Goal: Information Seeking & Learning: Learn about a topic

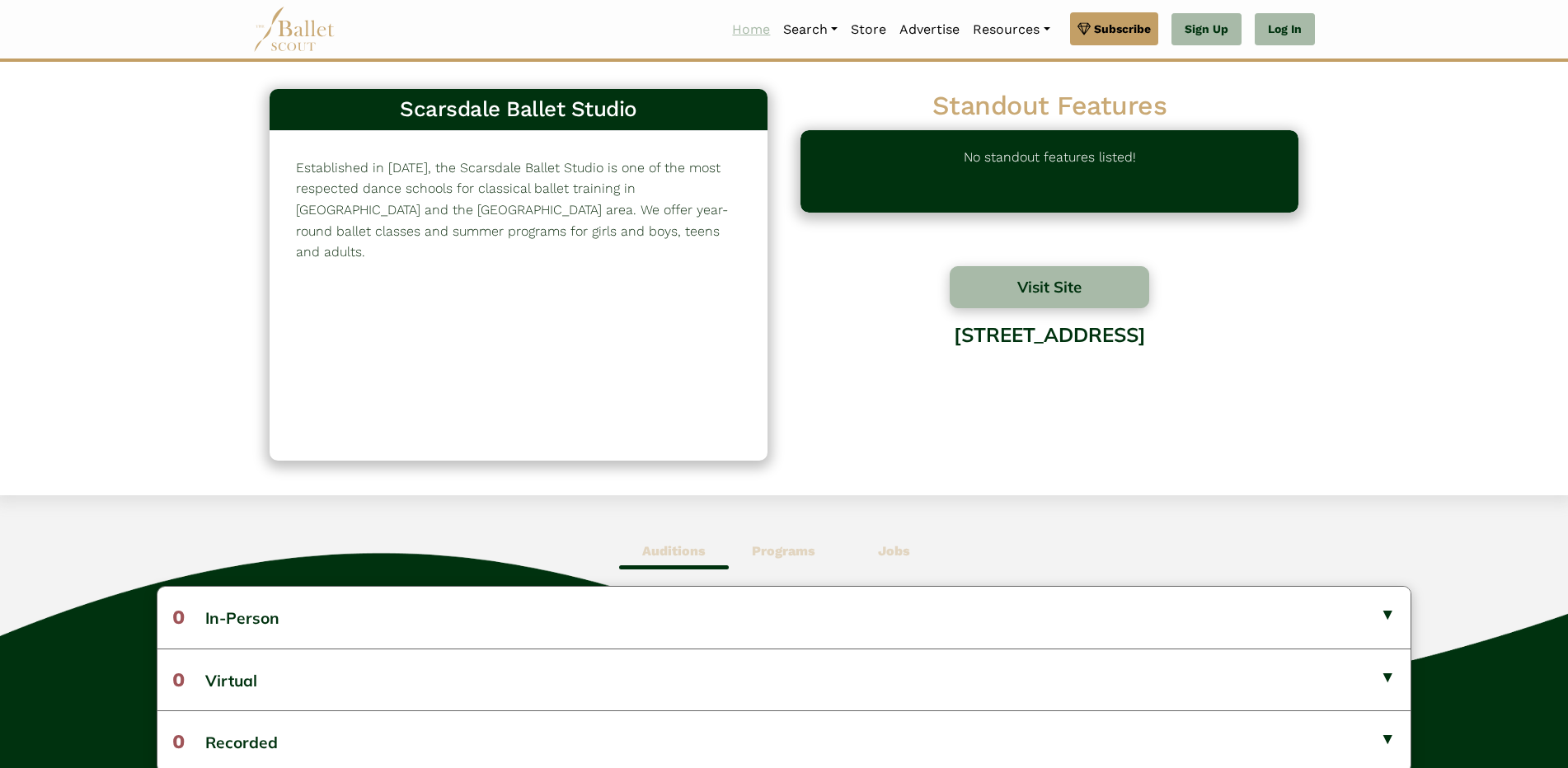
click at [750, 33] on link "Home" at bounding box center [750, 30] width 51 height 35
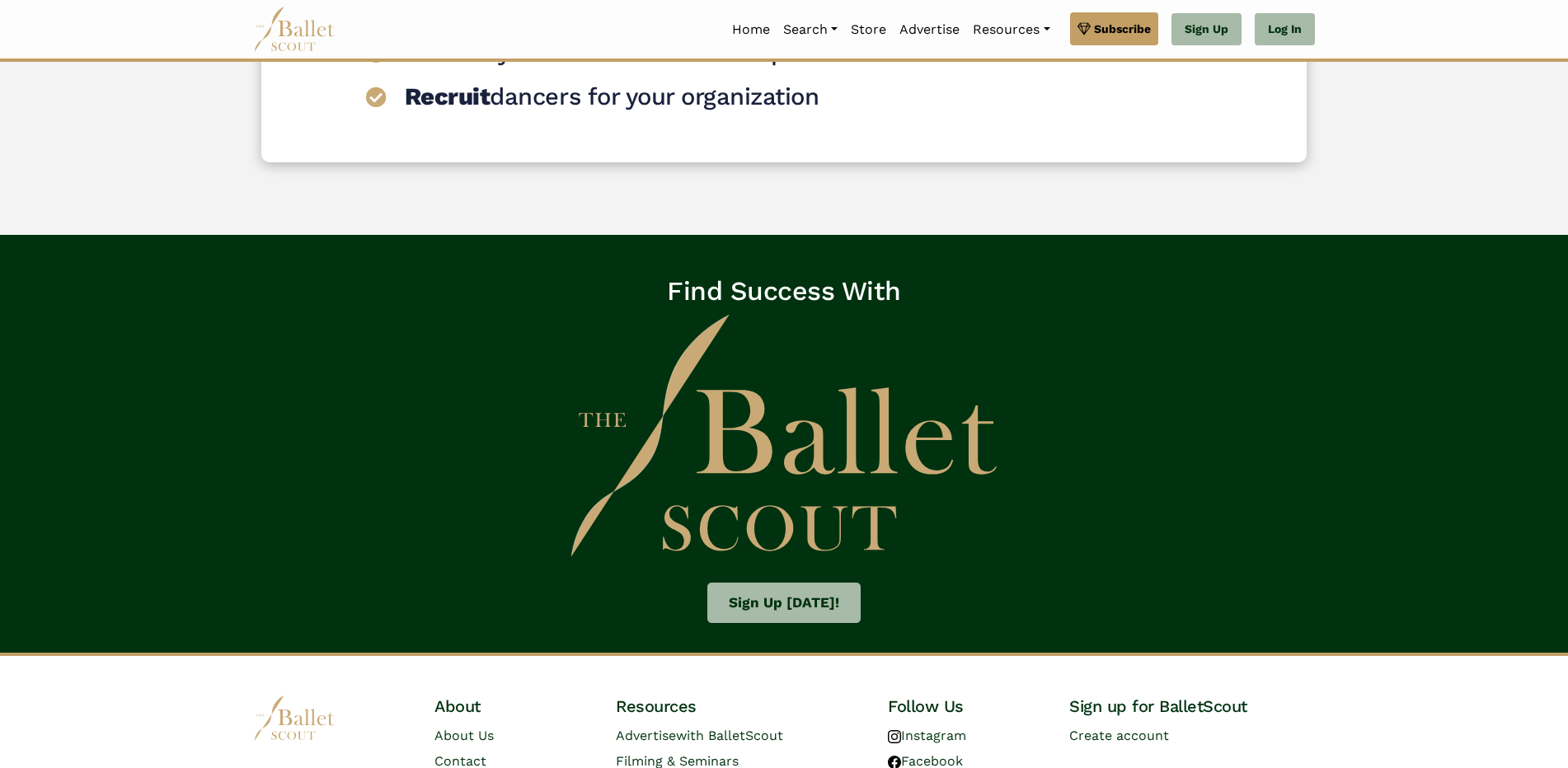
scroll to position [2455, 0]
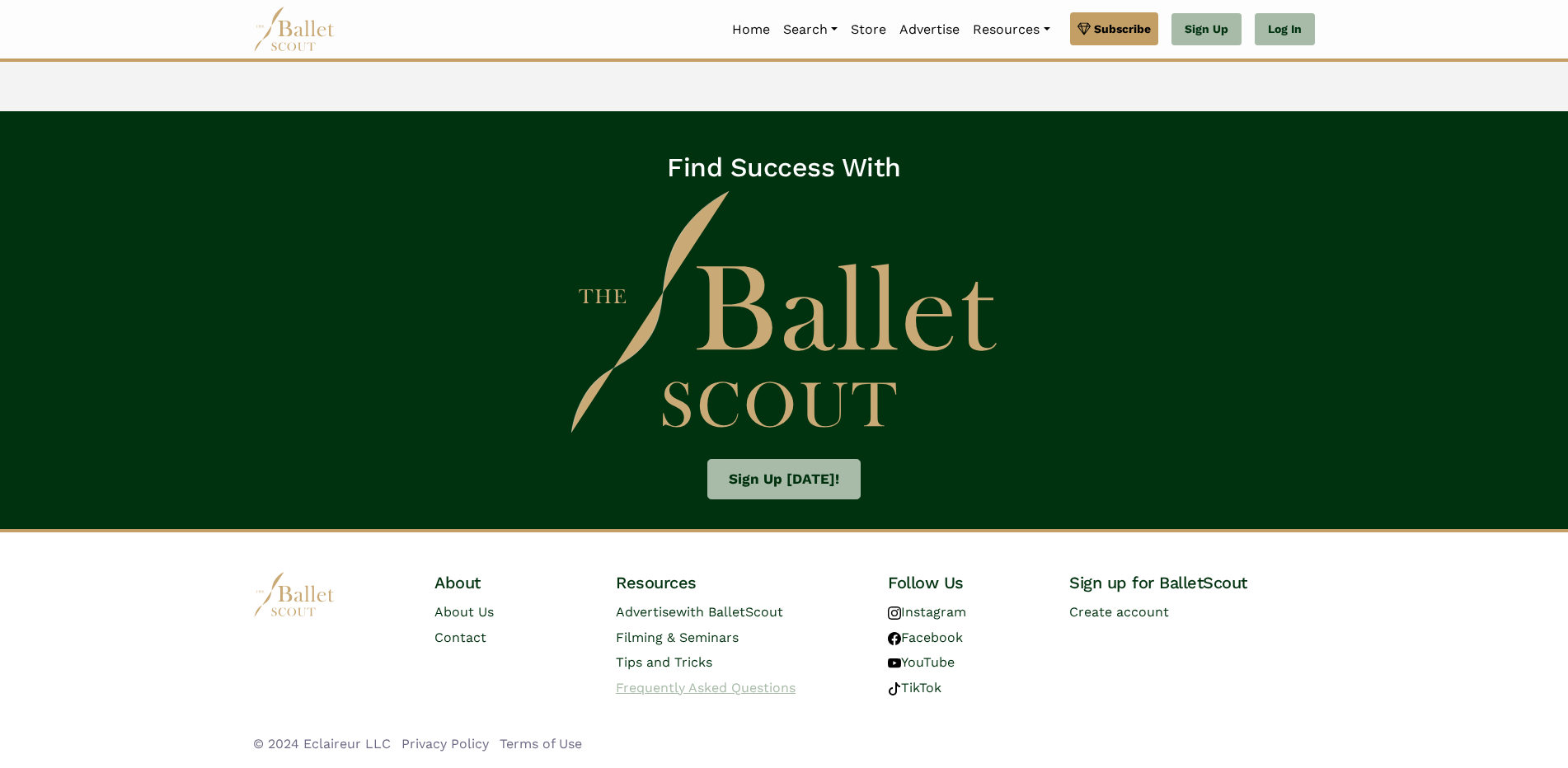
click at [681, 685] on span "Frequently Asked Questions" at bounding box center [705, 687] width 179 height 16
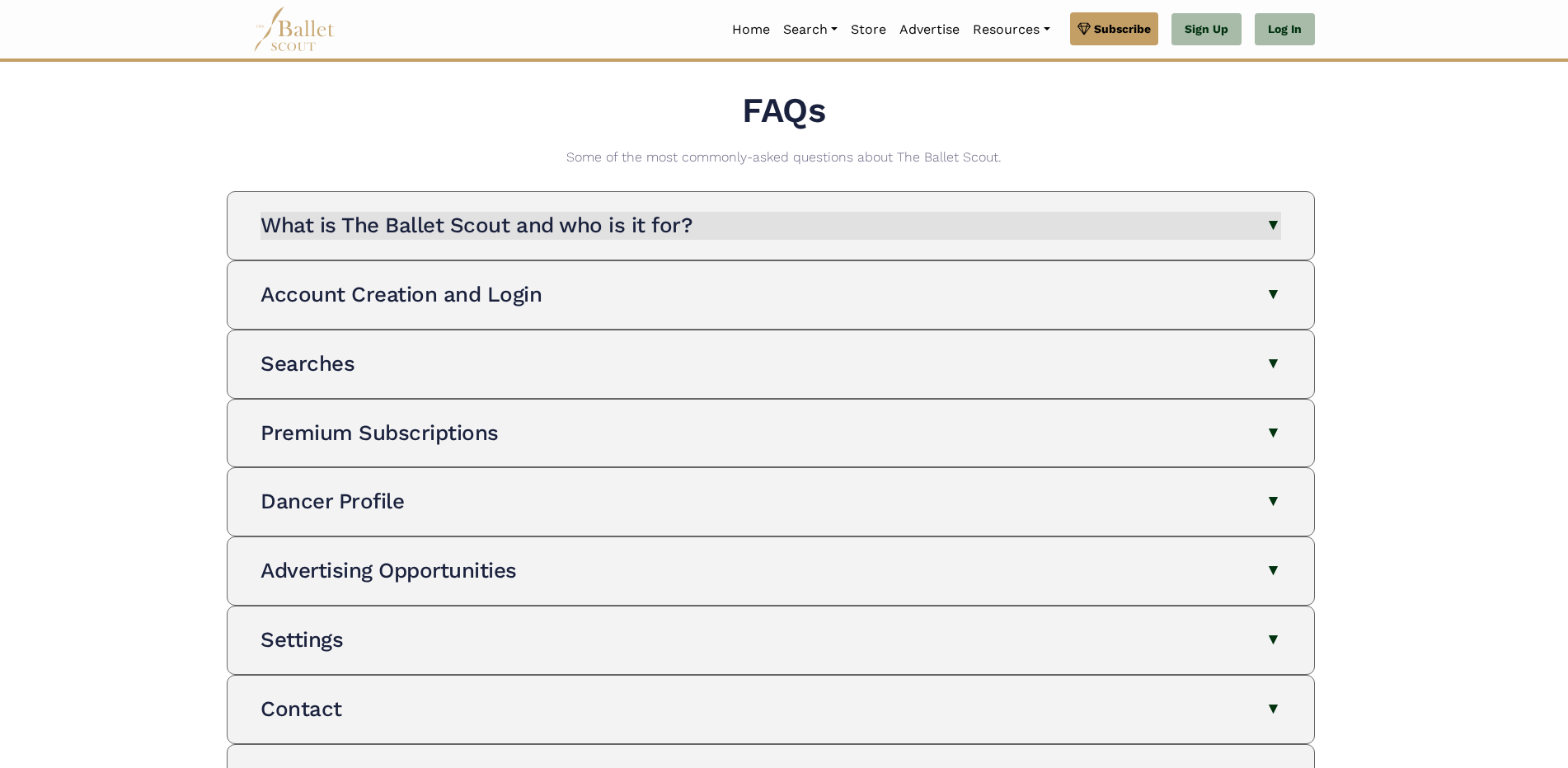
click at [537, 219] on h3 "What is The Ballet Scout and who is it for?" at bounding box center [476, 225] width 432 height 25
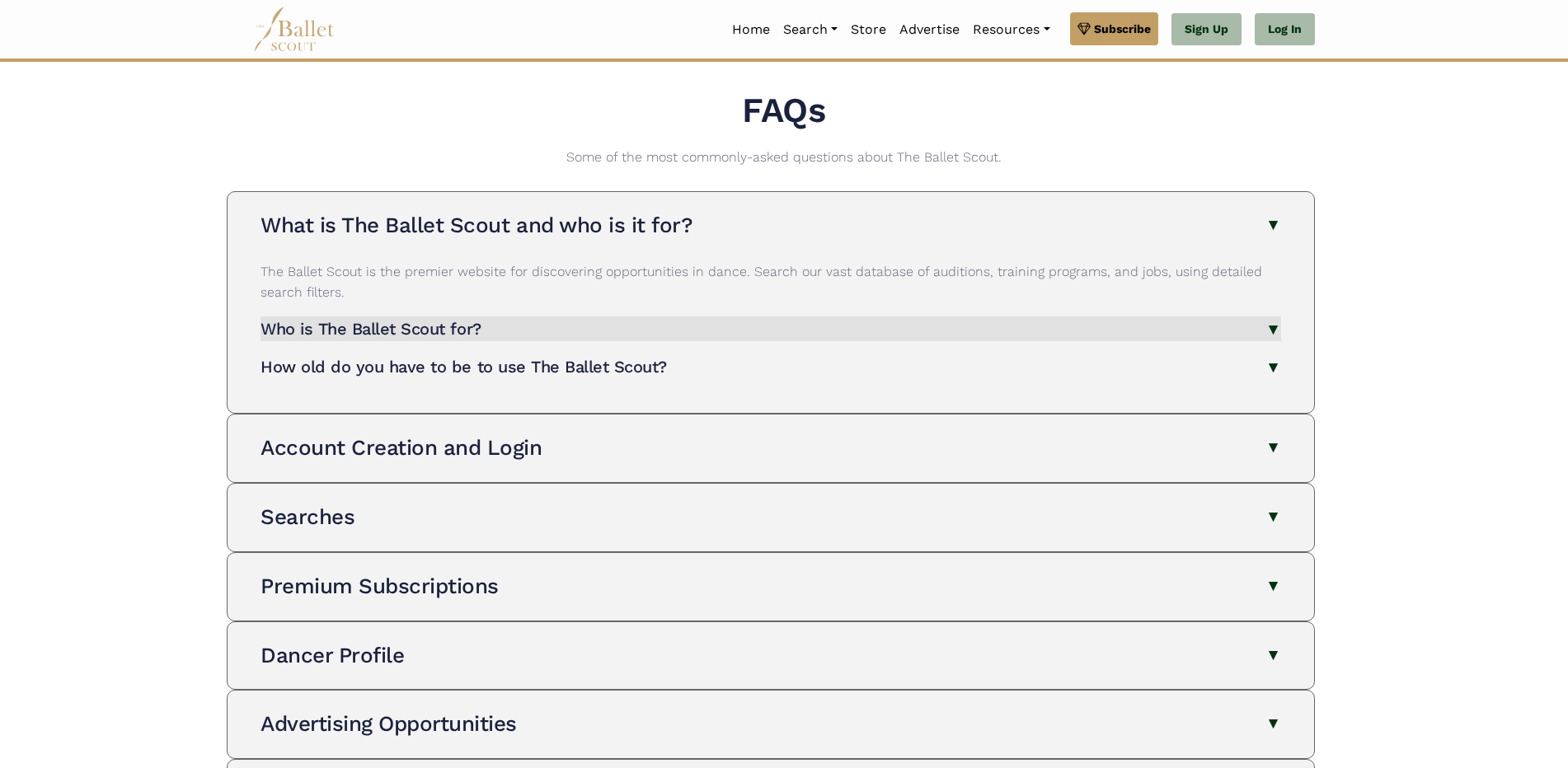
click at [442, 327] on h4 "Who is The Ballet Scout for?" at bounding box center [371, 329] width 221 height 20
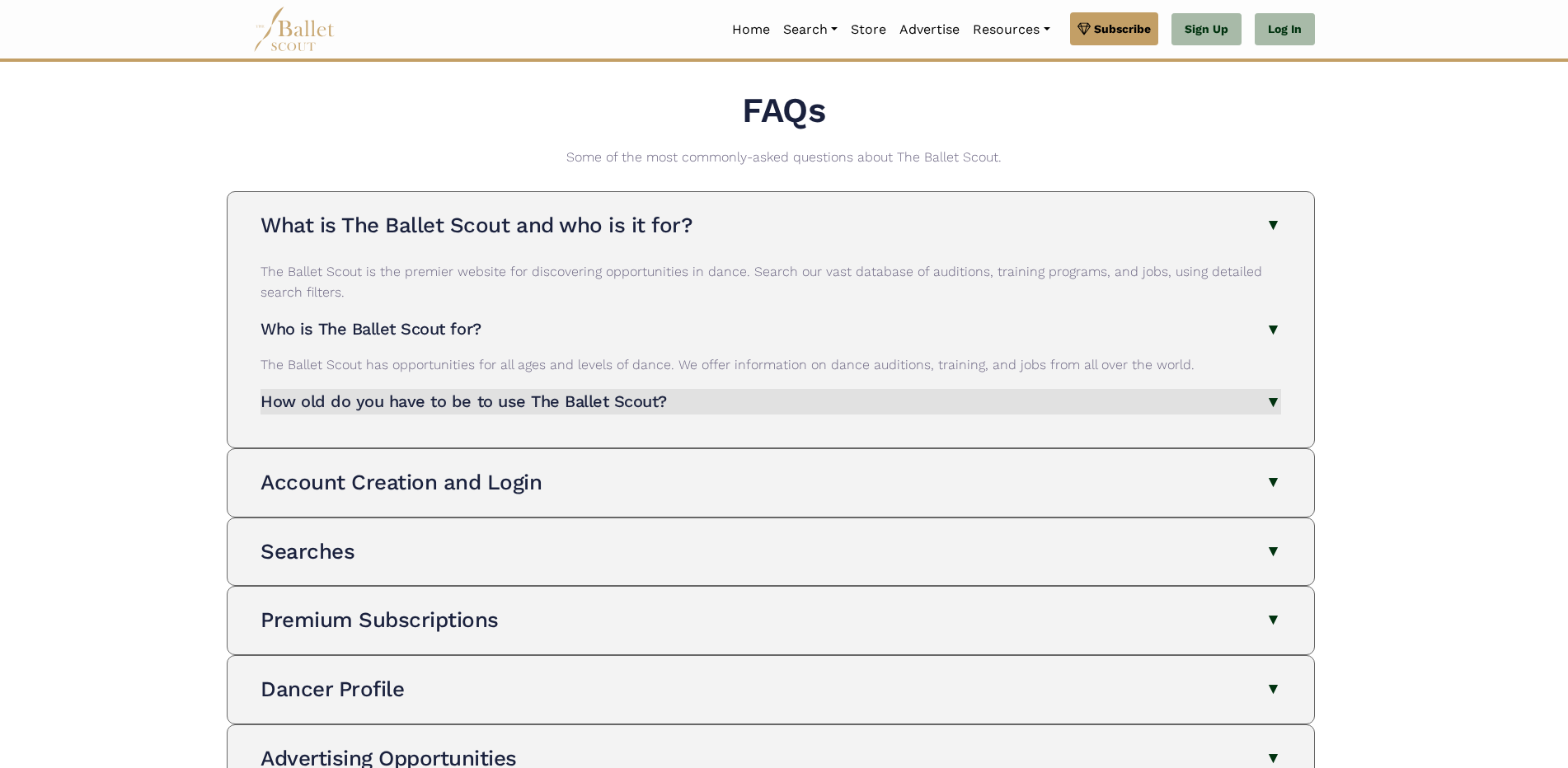
click at [462, 405] on h4 "How old do you have to be to use The Ballet Scout?" at bounding box center [463, 401] width 406 height 20
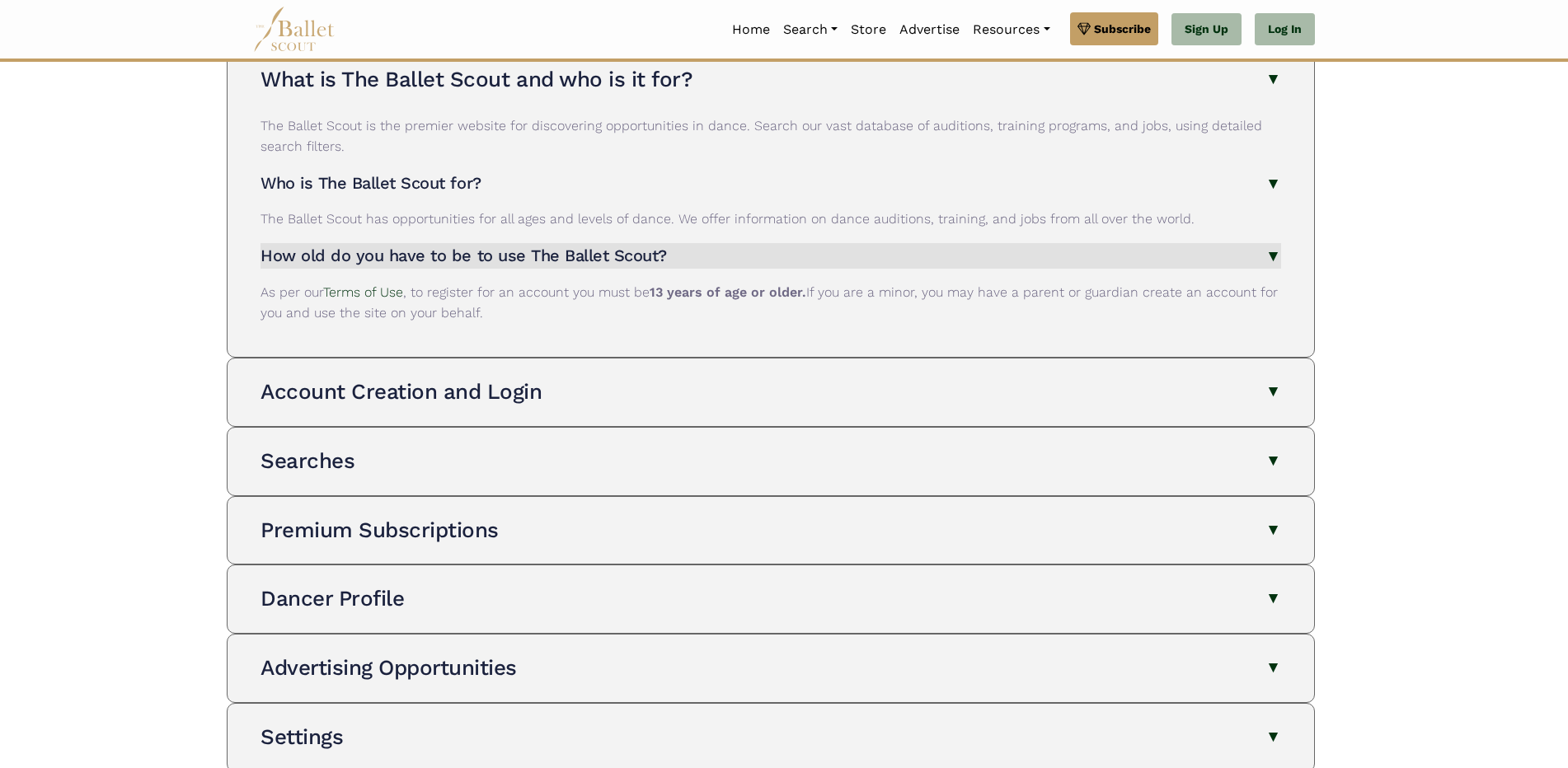
scroll to position [165, 0]
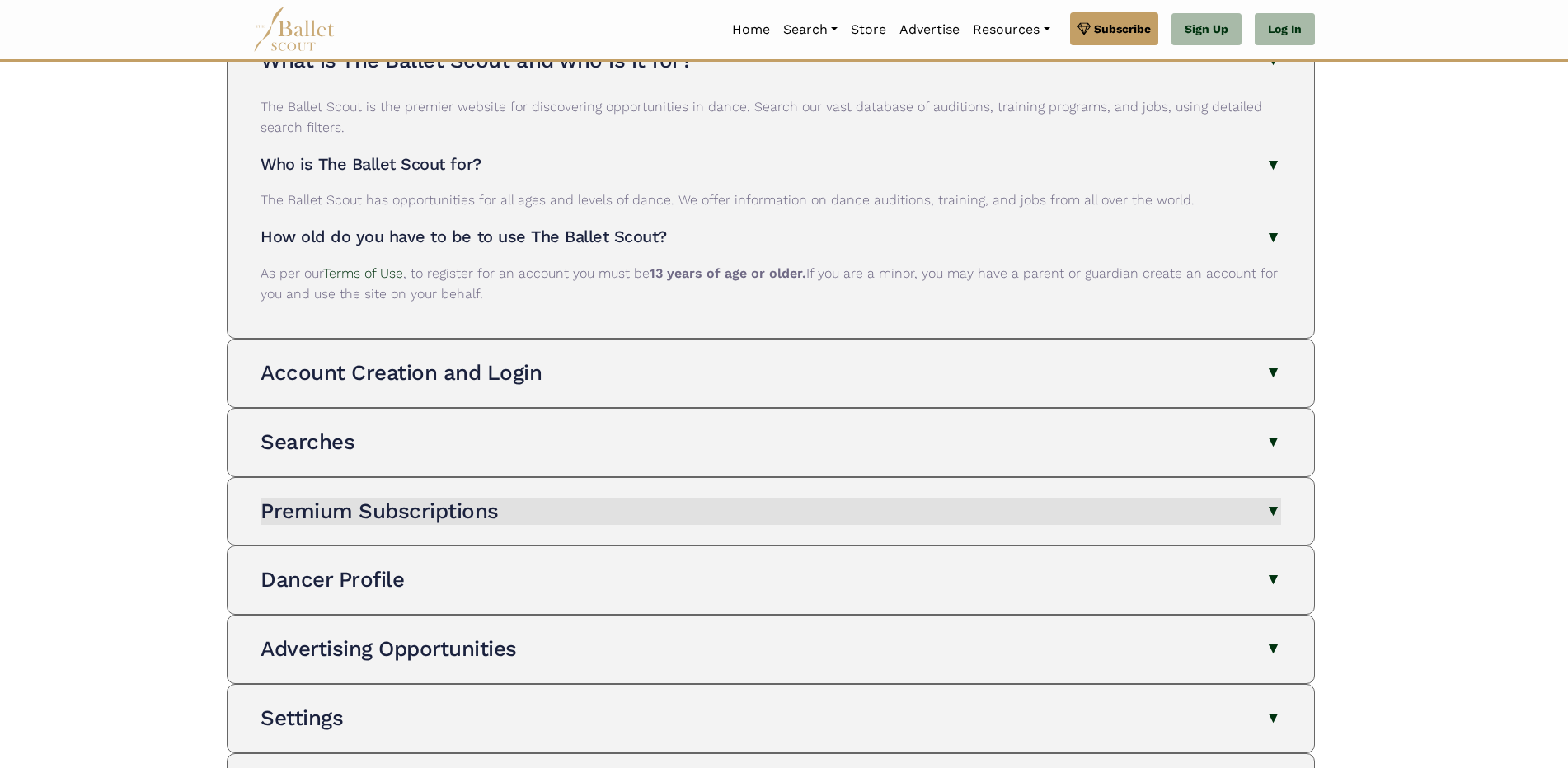
click at [330, 501] on h3 "Premium Subscriptions" at bounding box center [379, 511] width 238 height 25
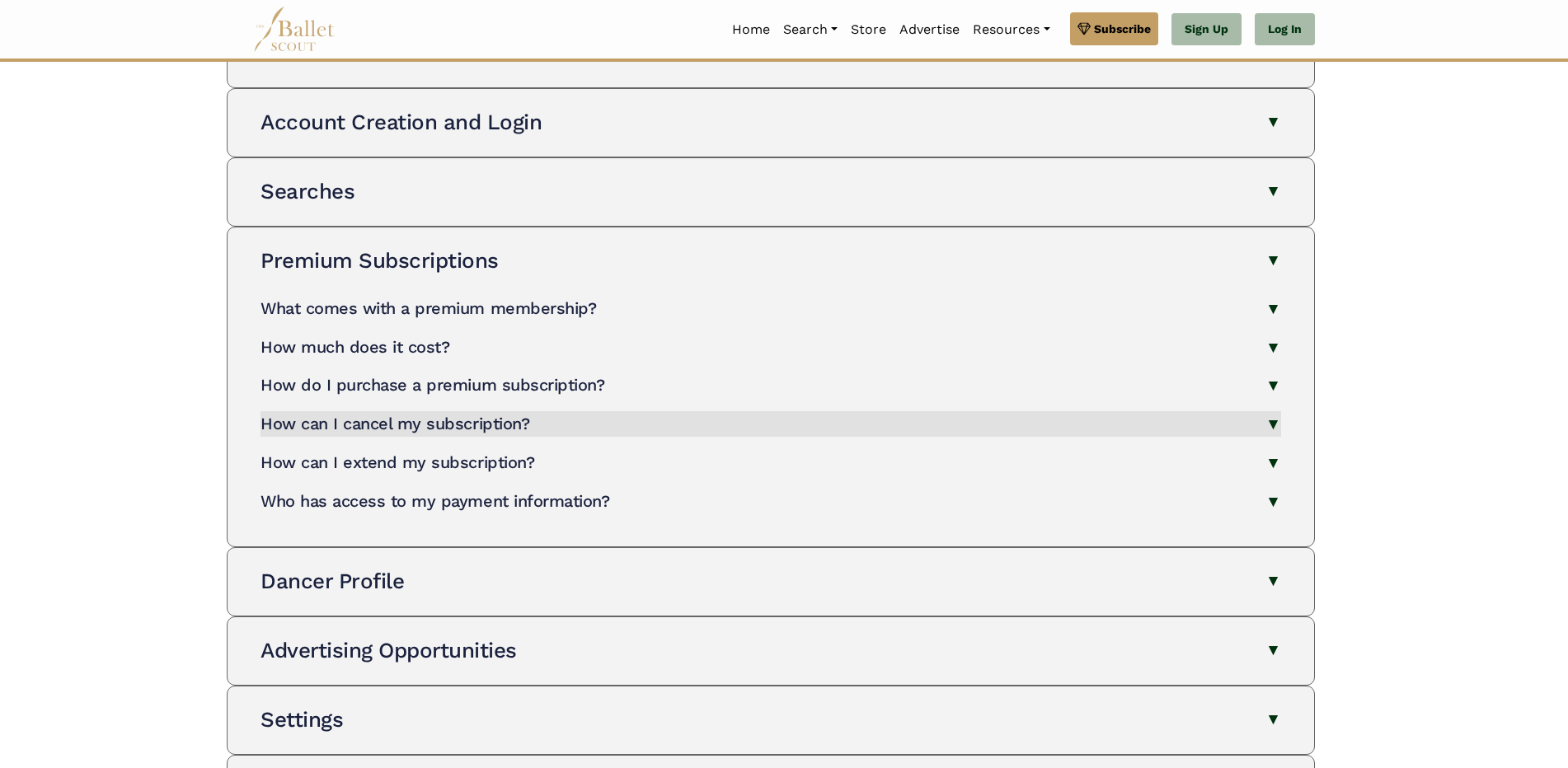
scroll to position [495, 0]
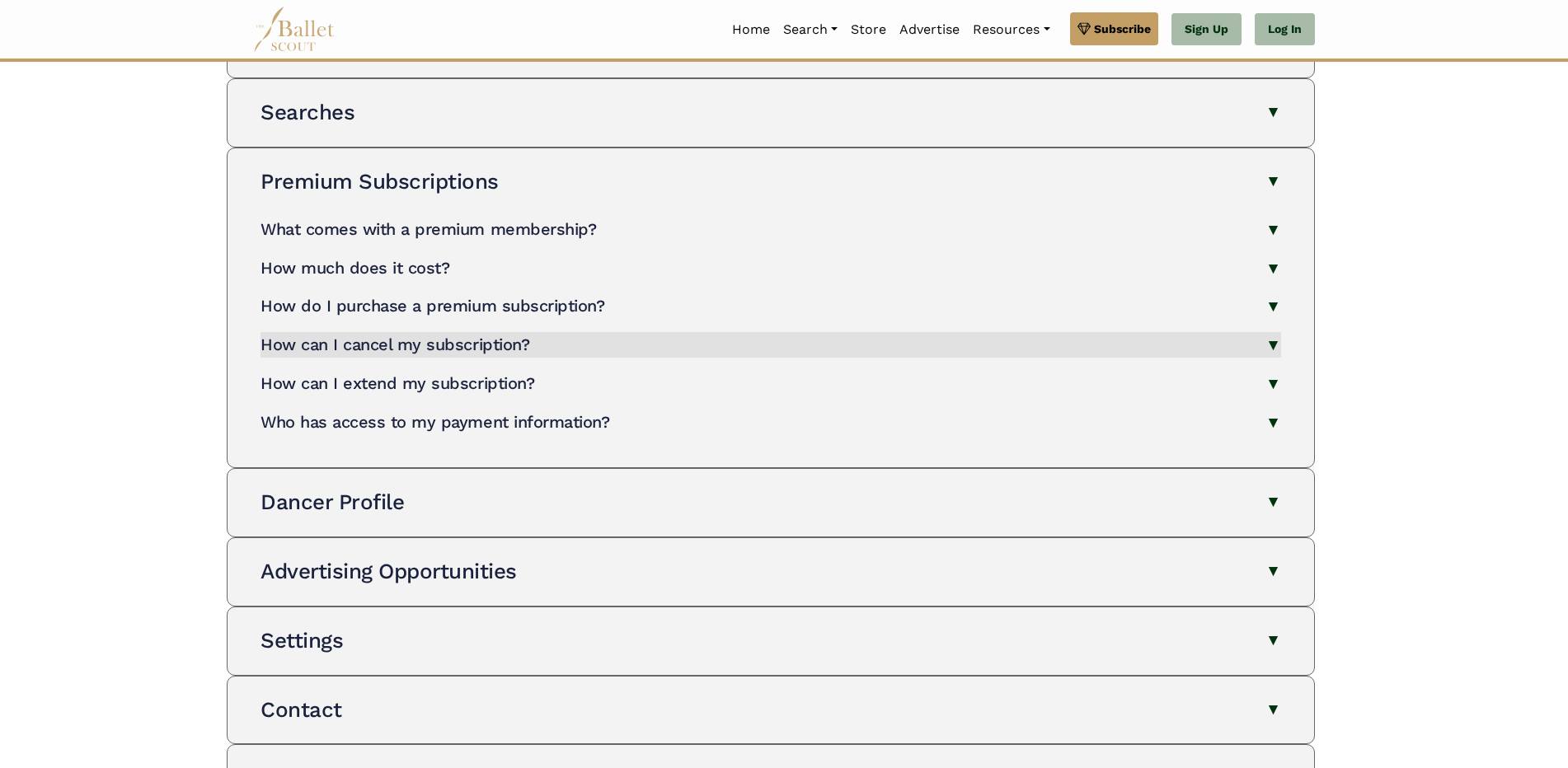
click at [330, 499] on h3 "Dancer Profile" at bounding box center [332, 502] width 144 height 25
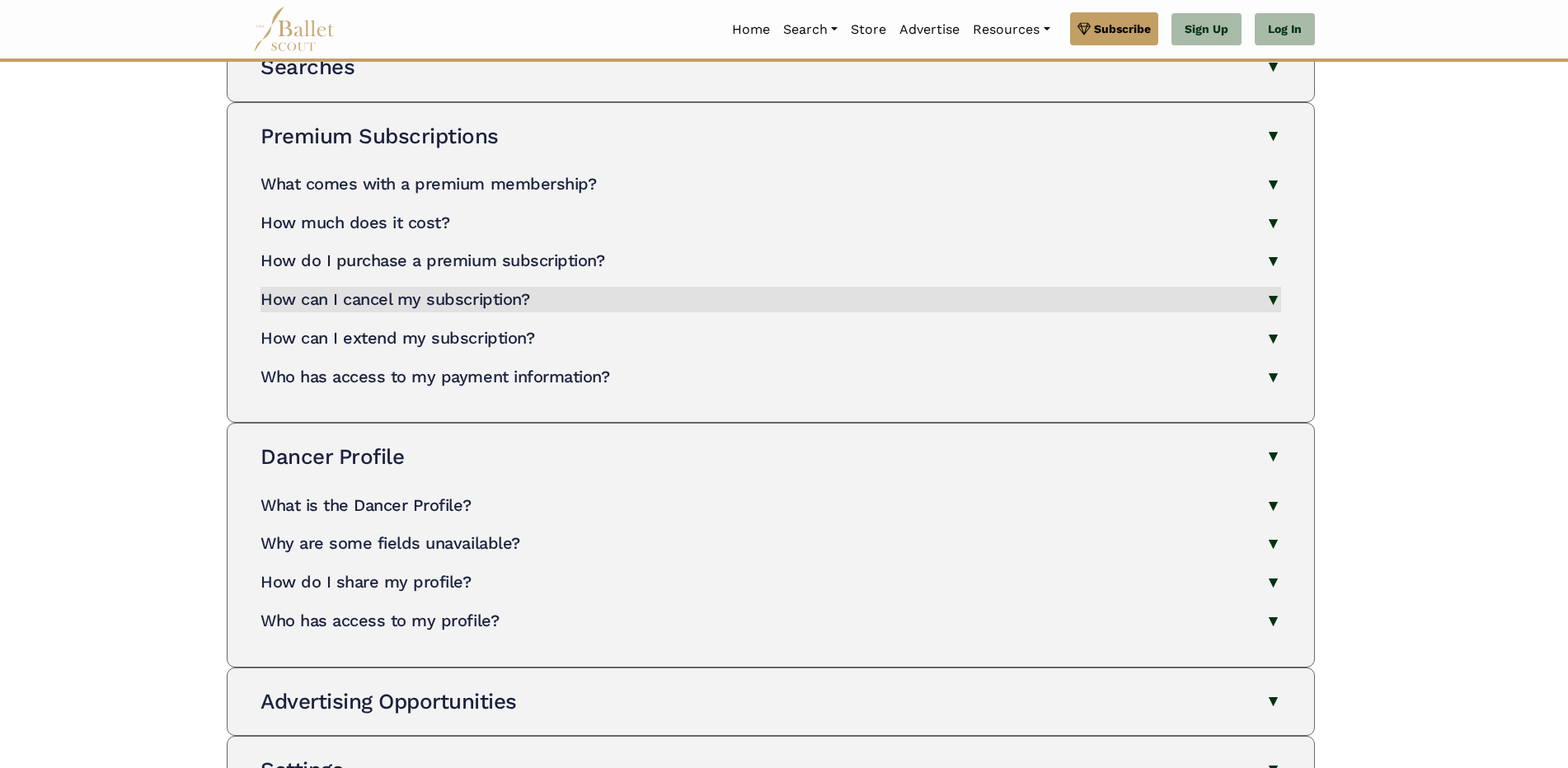
scroll to position [577, 0]
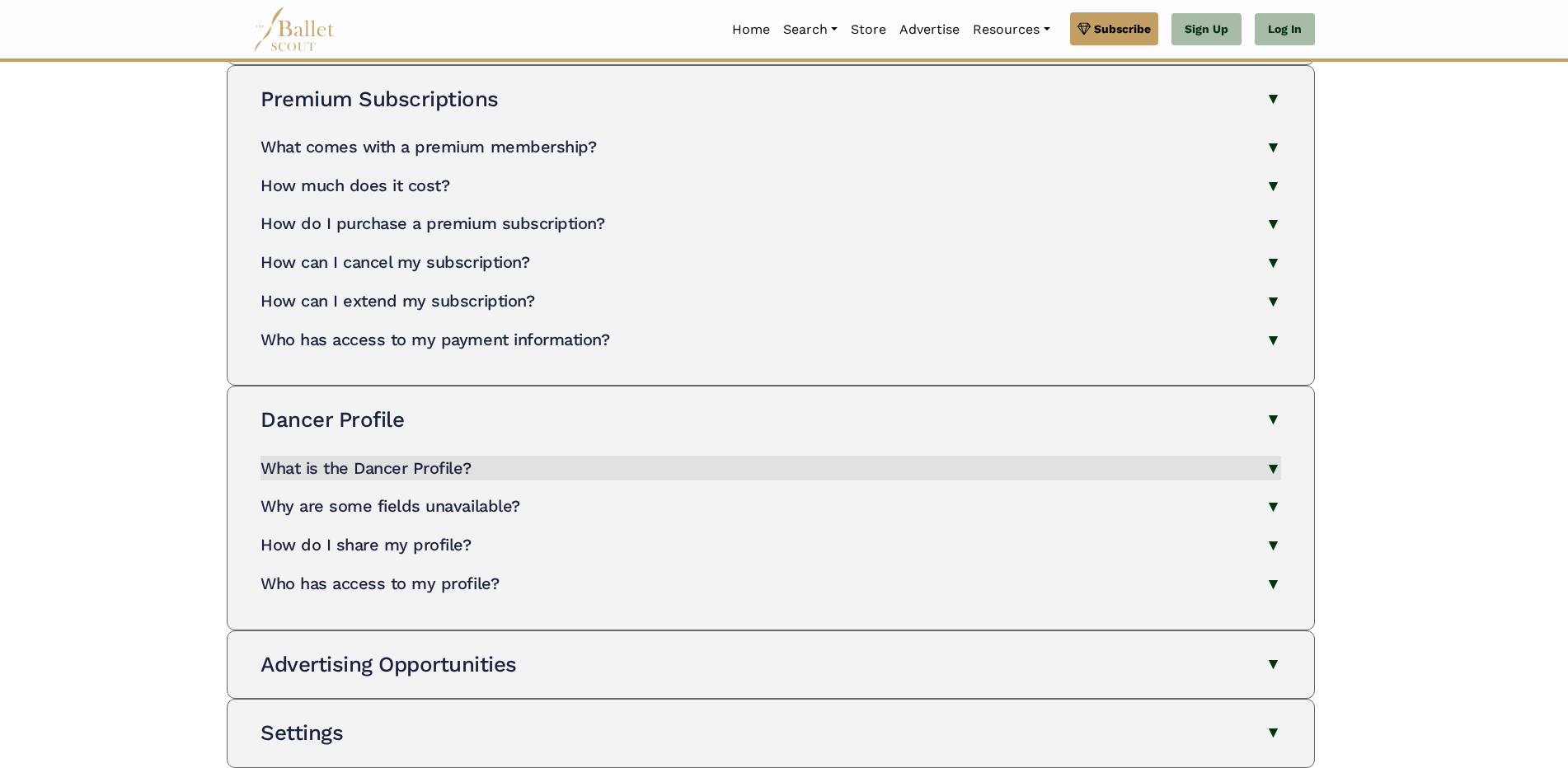
click at [331, 476] on h4 "What is the Dancer Profile?" at bounding box center [365, 469] width 210 height 20
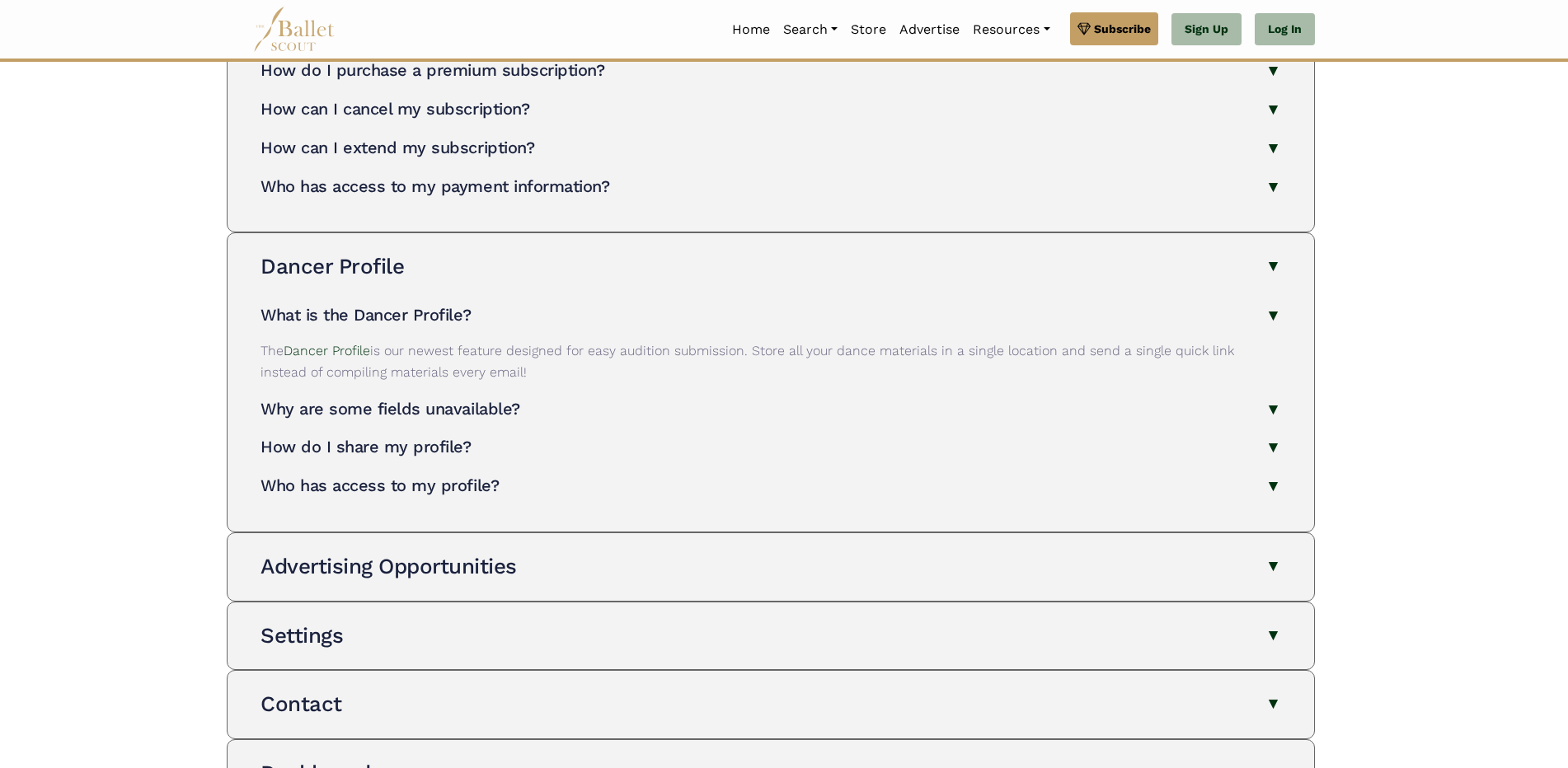
scroll to position [742, 0]
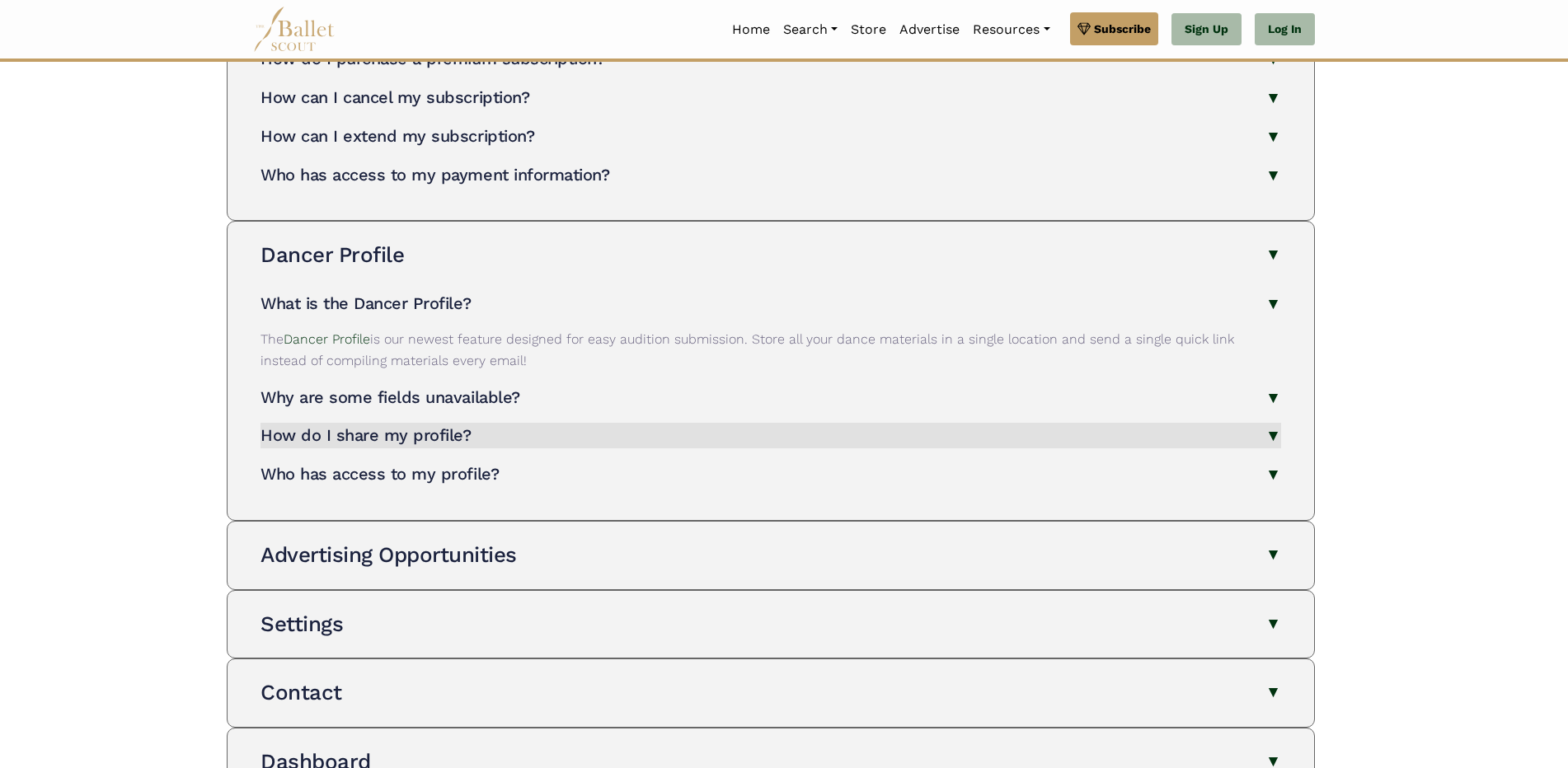
click at [328, 437] on h4 "How do I share my profile?" at bounding box center [366, 436] width 211 height 20
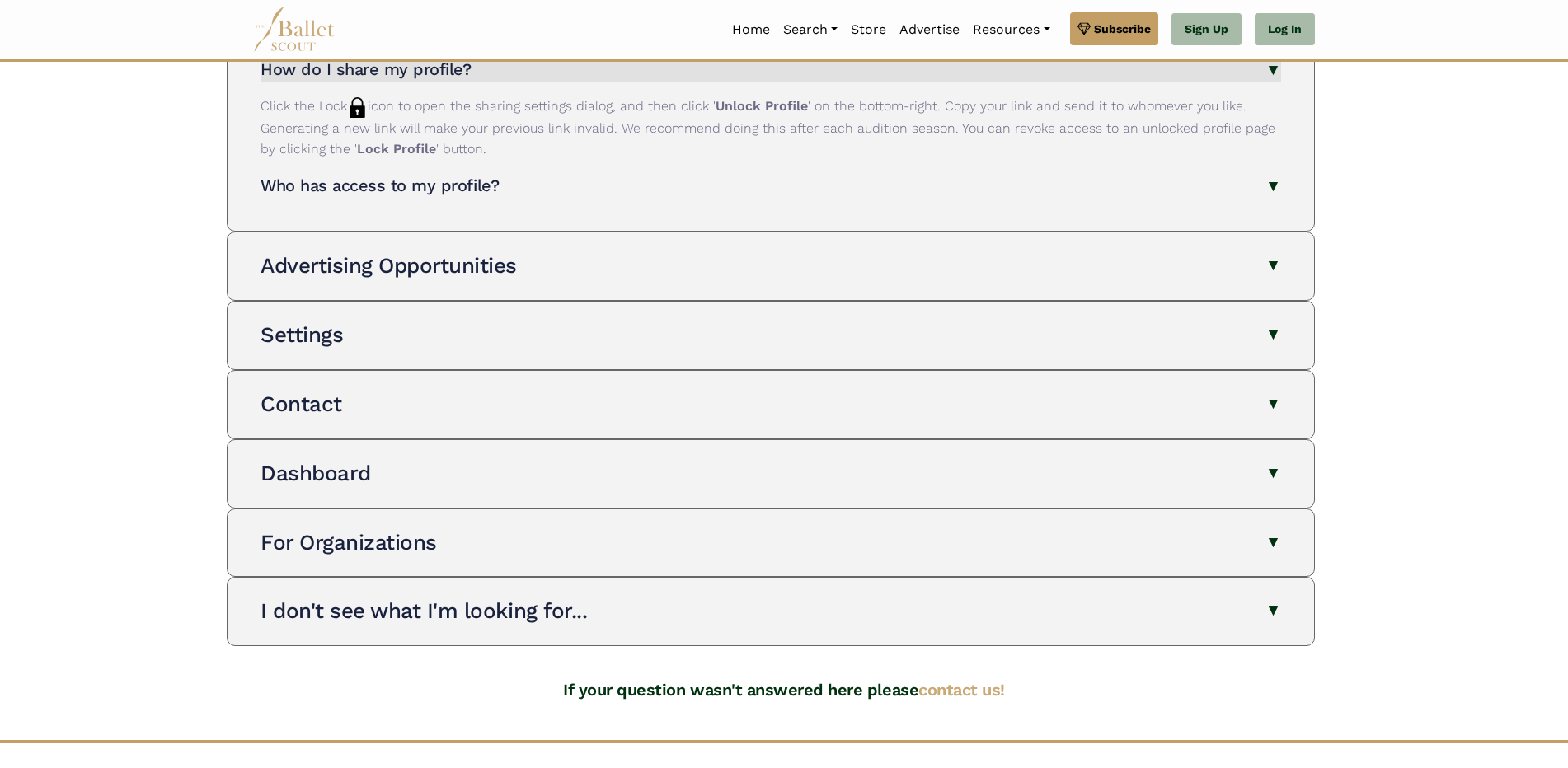
scroll to position [1154, 0]
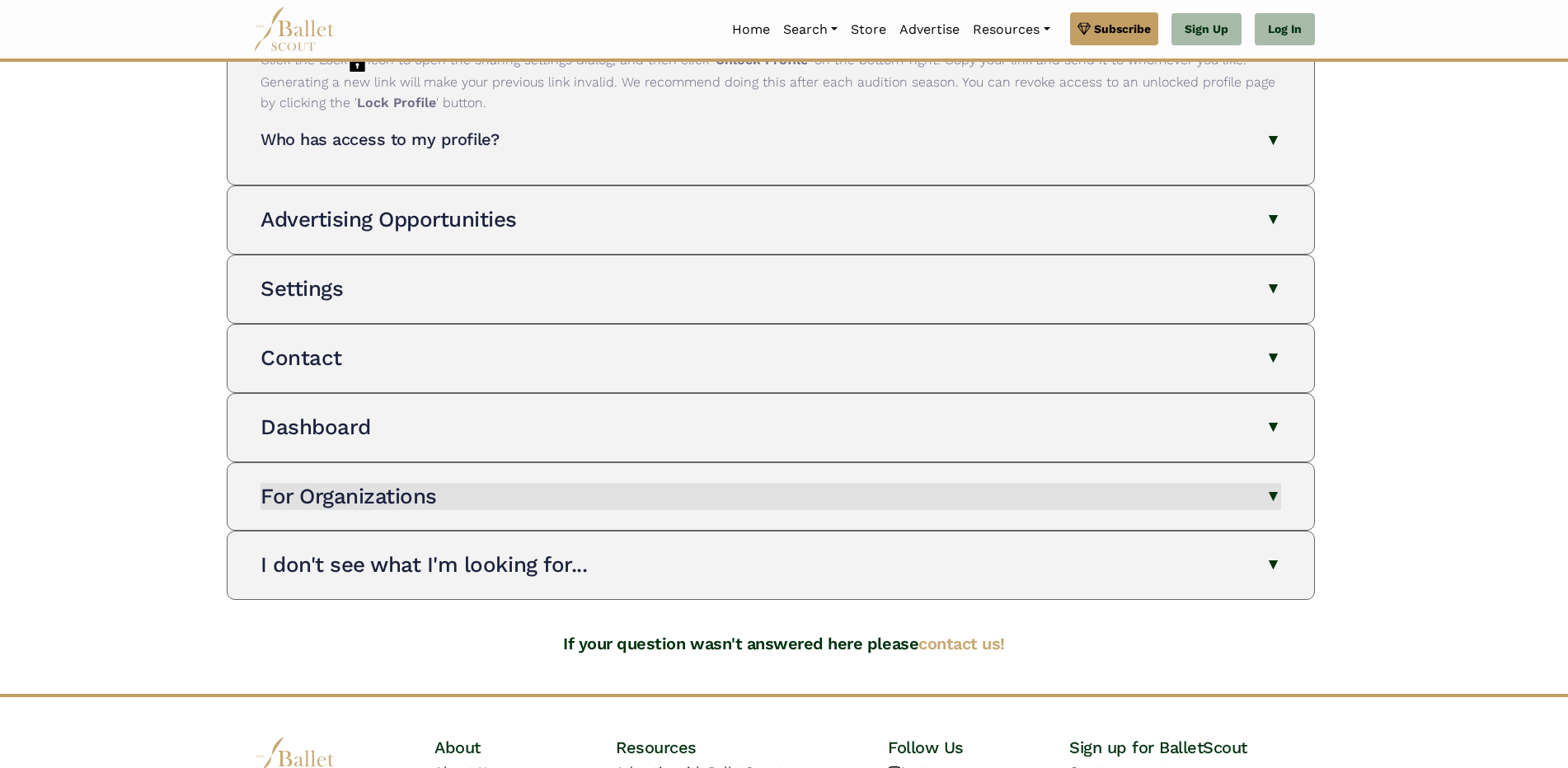
click at [346, 495] on h3 "For Organizations" at bounding box center [348, 496] width 176 height 25
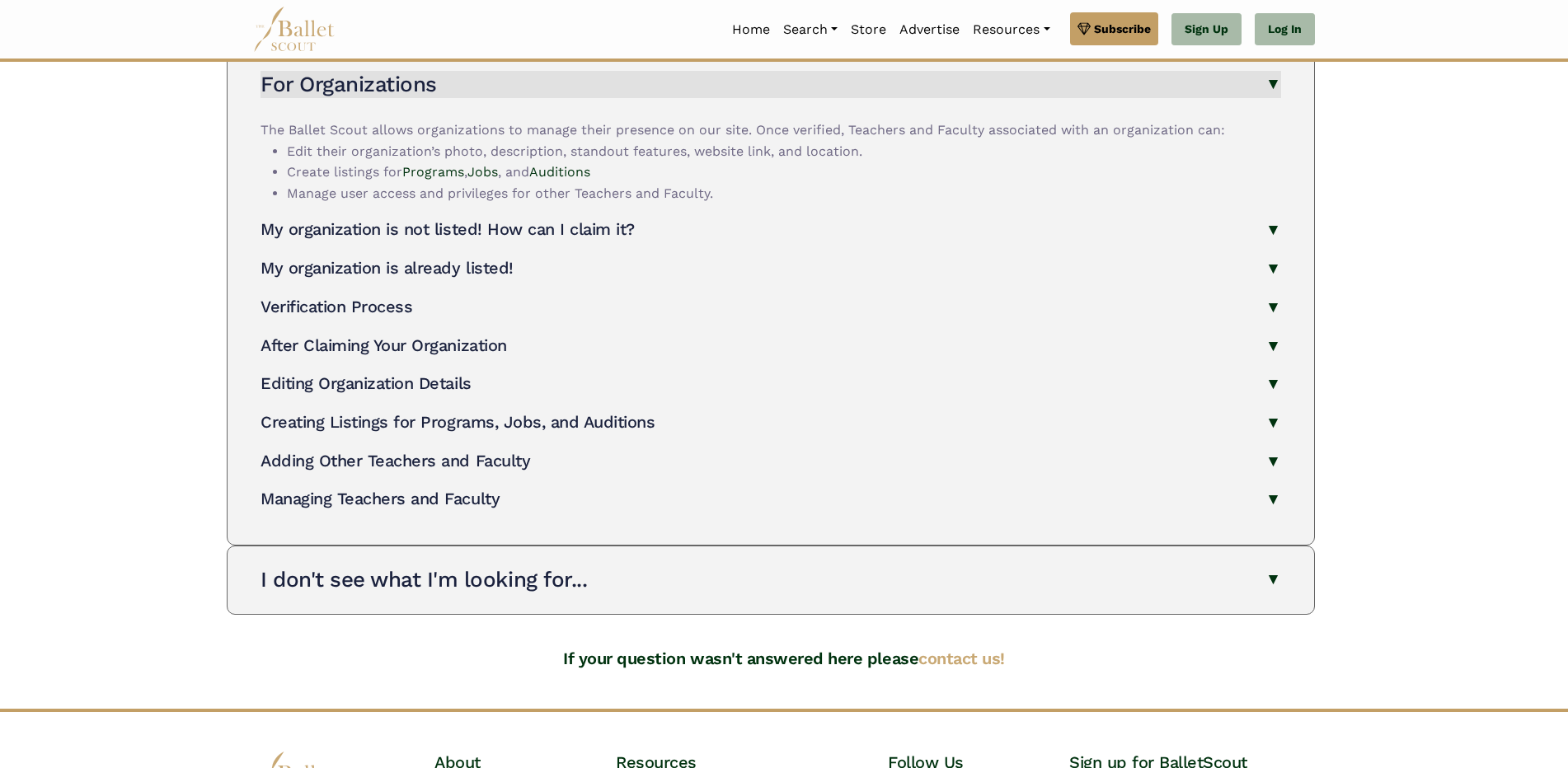
scroll to position [1731, 0]
